Goal: Task Accomplishment & Management: Manage account settings

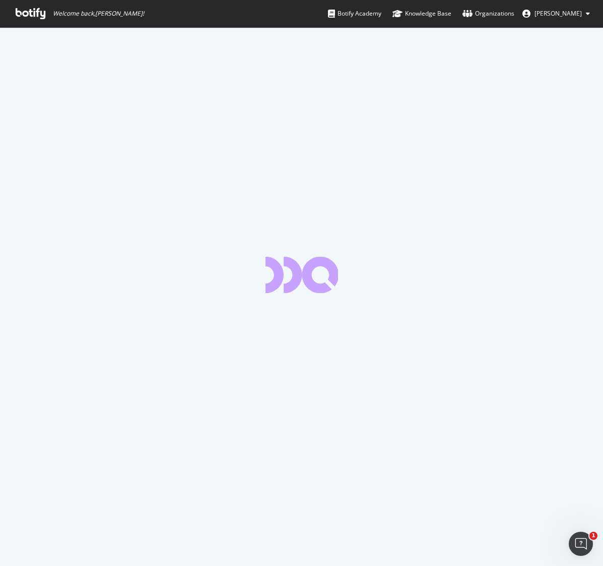
drag, startPoint x: 28, startPoint y: 12, endPoint x: 49, endPoint y: 16, distance: 21.9
click at [28, 12] on icon at bounding box center [31, 13] width 30 height 11
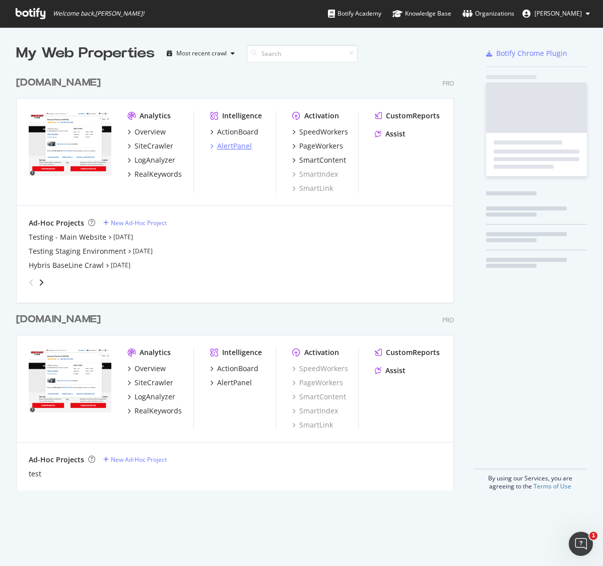
scroll to position [427, 446]
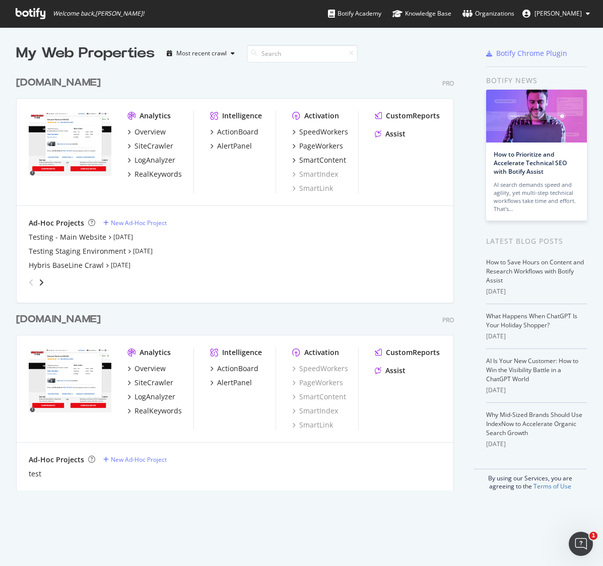
click at [59, 80] on div "[DOMAIN_NAME]" at bounding box center [58, 83] width 85 height 15
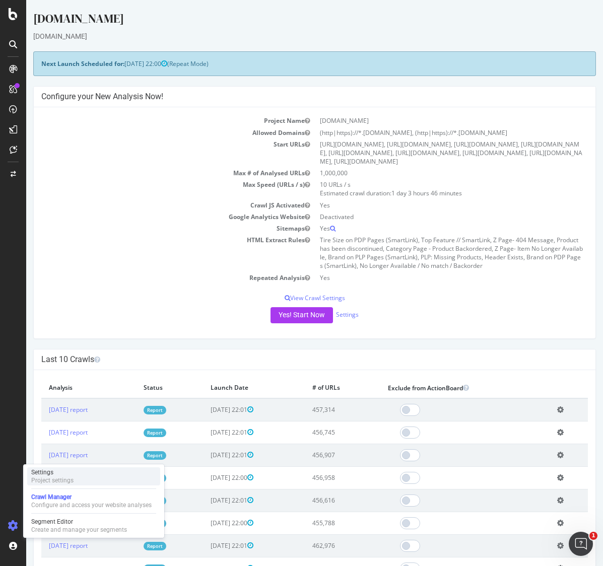
click at [51, 474] on div "Settings" at bounding box center [52, 472] width 42 height 8
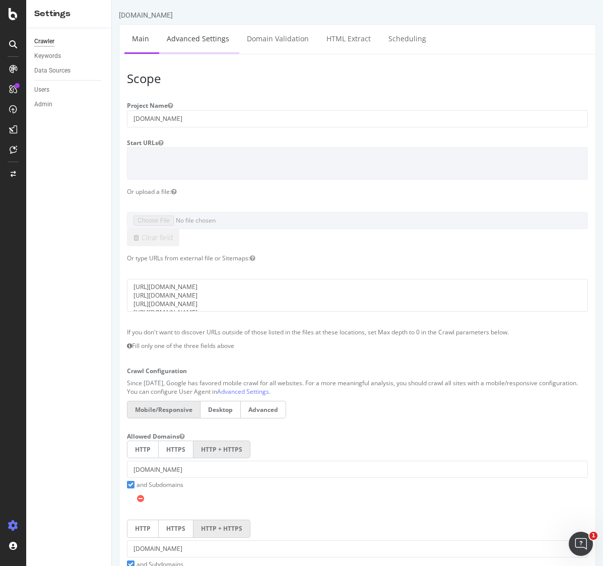
click at [191, 39] on link "Advanced Settings" at bounding box center [198, 39] width 78 height 28
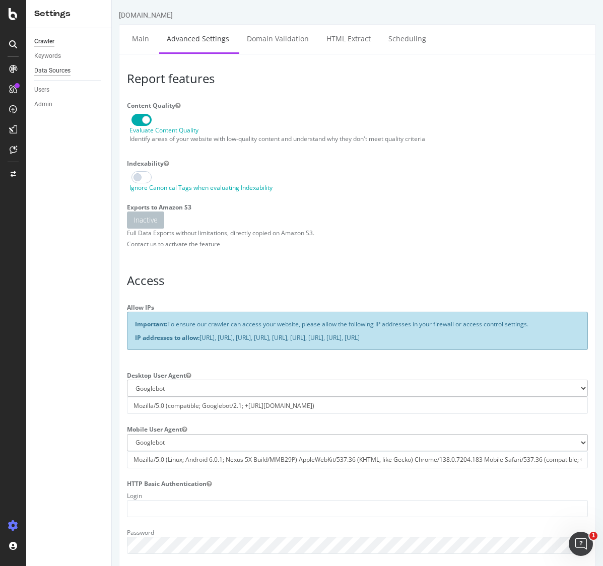
click at [54, 69] on div "Data Sources" at bounding box center [52, 70] width 36 height 11
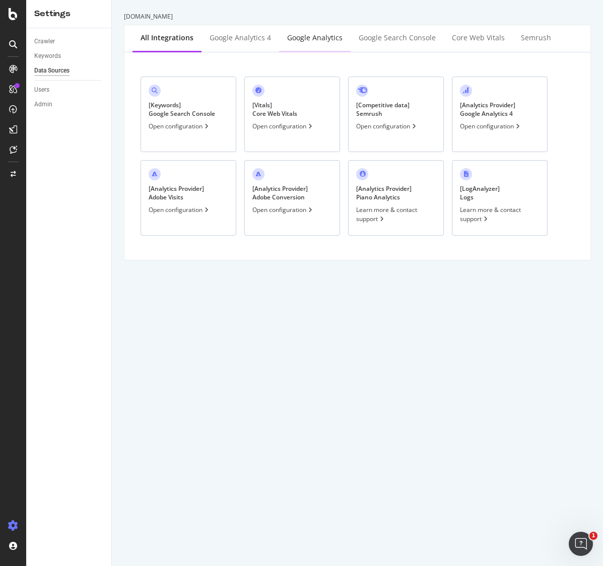
click at [304, 38] on div "Google Analytics" at bounding box center [314, 38] width 55 height 10
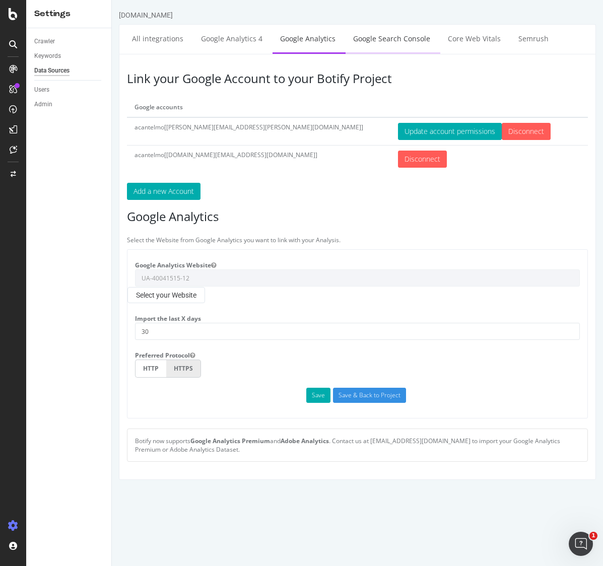
click at [376, 37] on link "Google Search Console" at bounding box center [391, 39] width 92 height 28
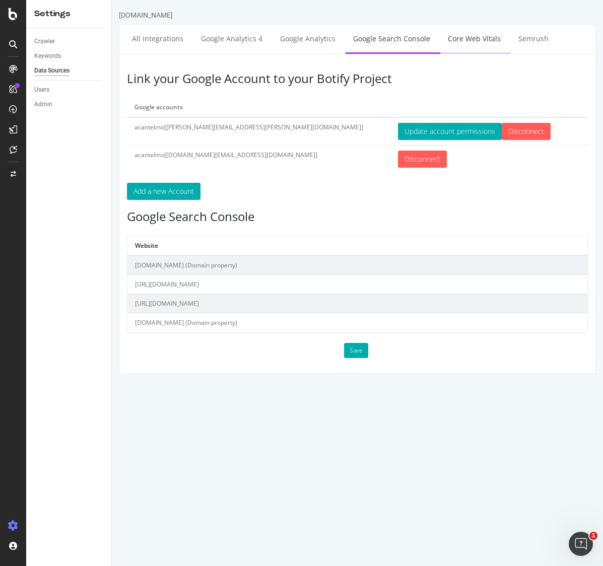
click at [469, 38] on link "Core Web Vitals" at bounding box center [474, 39] width 68 height 28
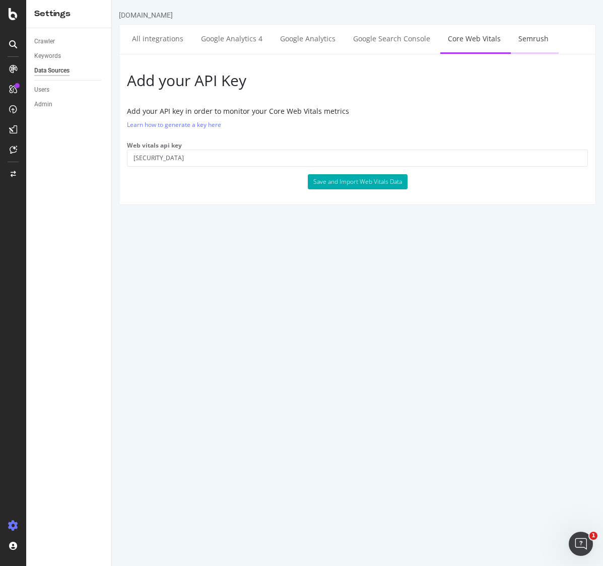
click at [520, 37] on link "Semrush" at bounding box center [533, 39] width 45 height 28
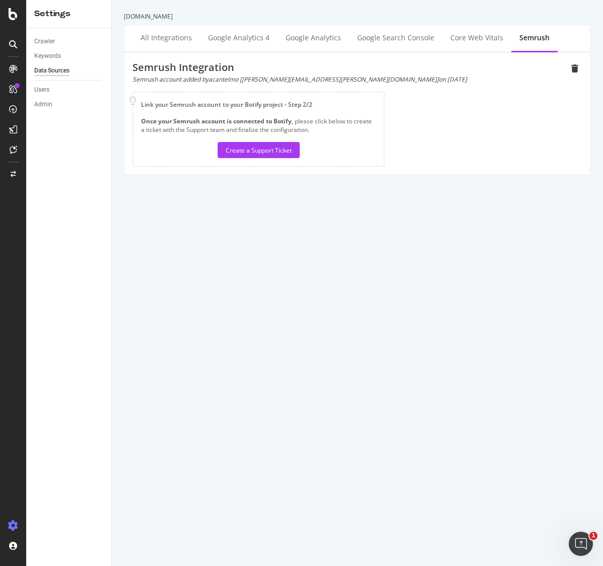
click at [406, 88] on div "Semrush Integration Semrush account added by acantelmo [[PERSON_NAME][EMAIL_ADD…" at bounding box center [357, 113] width 450 height 106
drag, startPoint x: 403, startPoint y: 80, endPoint x: 125, endPoint y: 78, distance: 277.9
click at [125, 78] on div "Semrush Integration Semrush account added by acantelmo [[PERSON_NAME][EMAIL_ADD…" at bounding box center [357, 113] width 466 height 122
copy div "Semrush account added by acantelmo [[PERSON_NAME][EMAIL_ADDRESS][PERSON_NAME][D…"
click at [53, 55] on div "Keywords" at bounding box center [47, 56] width 27 height 11
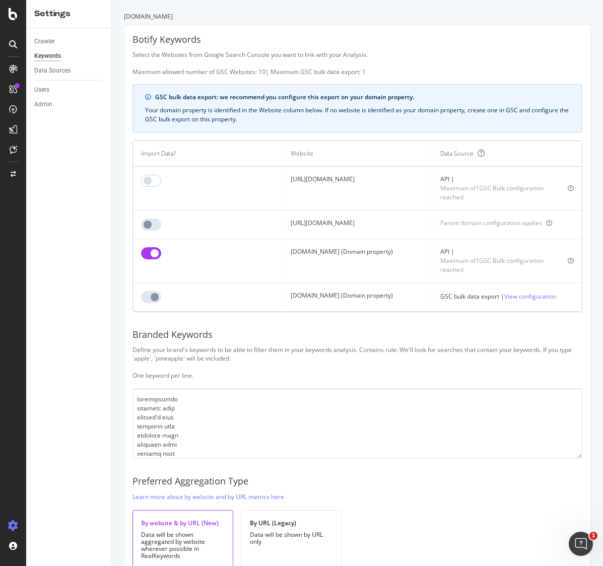
drag, startPoint x: 403, startPoint y: 253, endPoint x: 271, endPoint y: 252, distance: 132.4
click at [282, 252] on td "[DOMAIN_NAME] (Domain property)" at bounding box center [357, 261] width 150 height 44
copy td "[DOMAIN_NAME] (Domain property)"
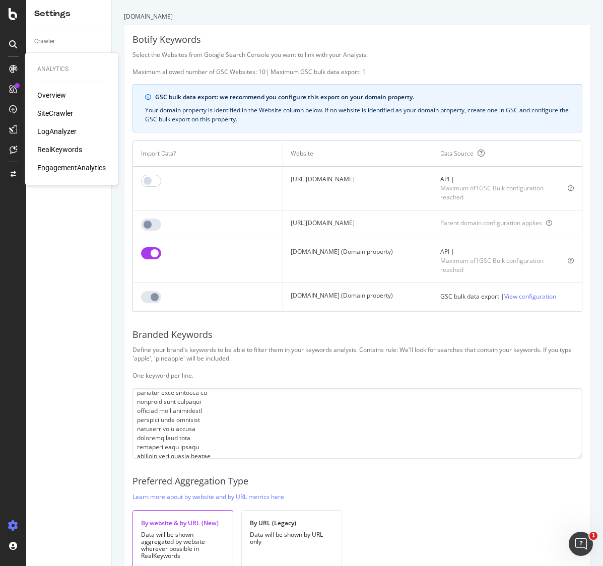
click at [15, 73] on icon at bounding box center [13, 69] width 8 height 8
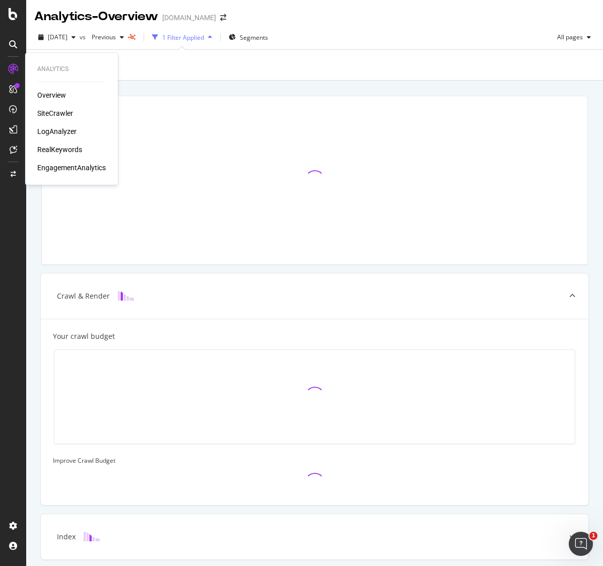
click at [63, 167] on div "EngagementAnalytics" at bounding box center [71, 168] width 68 height 10
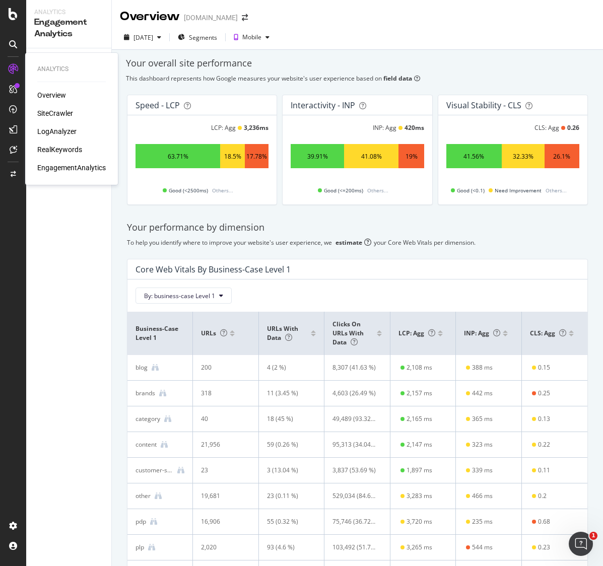
click at [52, 130] on div "LogAnalyzer" at bounding box center [56, 131] width 39 height 10
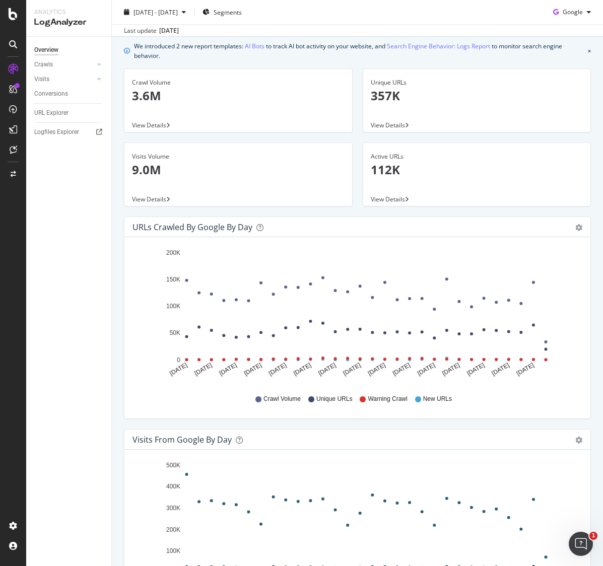
scroll to position [32, 0]
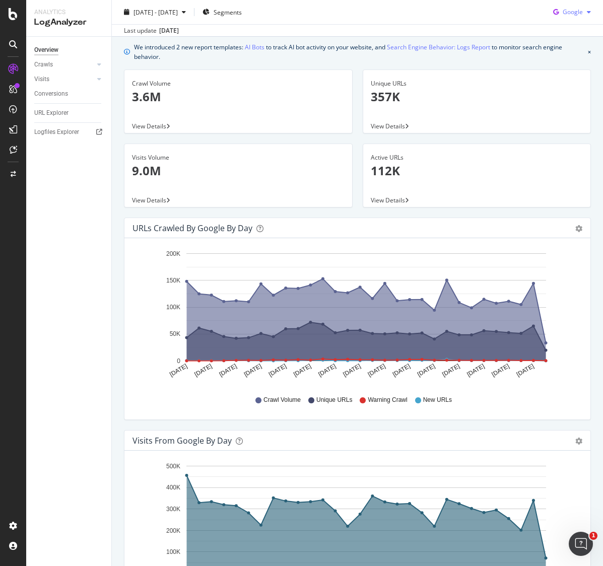
click at [581, 15] on span "Google" at bounding box center [572, 12] width 20 height 9
click at [562, 49] on span "Bing" at bounding box center [572, 50] width 37 height 9
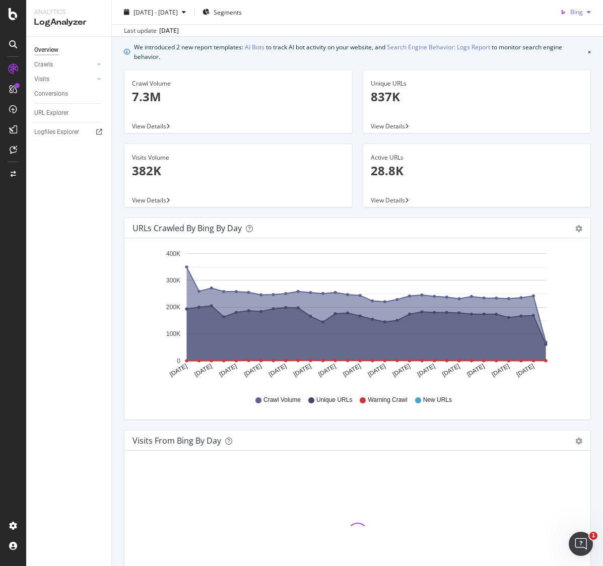
click at [574, 12] on span "Bing" at bounding box center [576, 12] width 13 height 9
click at [567, 68] on span "OpenAI" at bounding box center [572, 69] width 37 height 9
